Goal: Find specific page/section: Find specific page/section

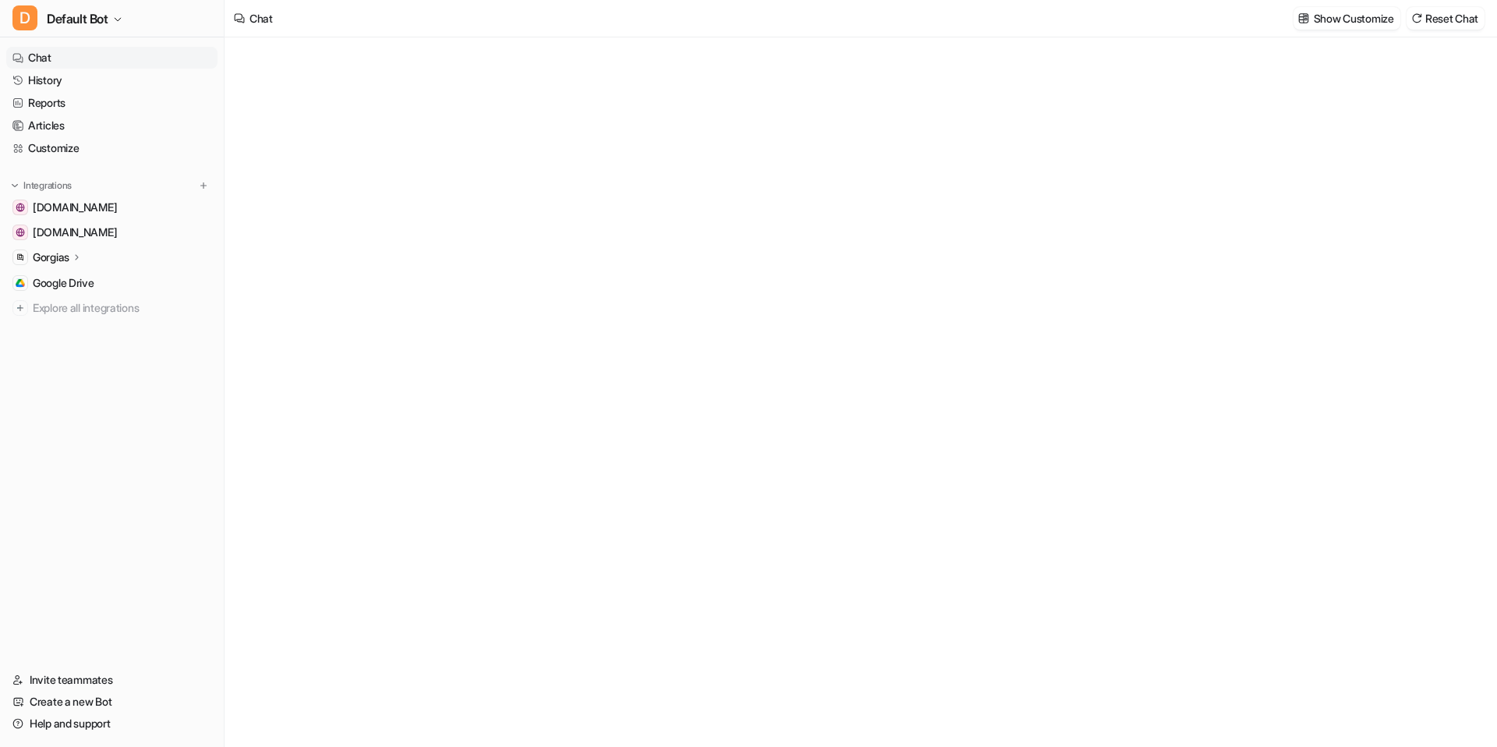
type textarea "**********"
click at [57, 117] on link "Articles" at bounding box center [111, 126] width 211 height 22
